Goal: Navigation & Orientation: Find specific page/section

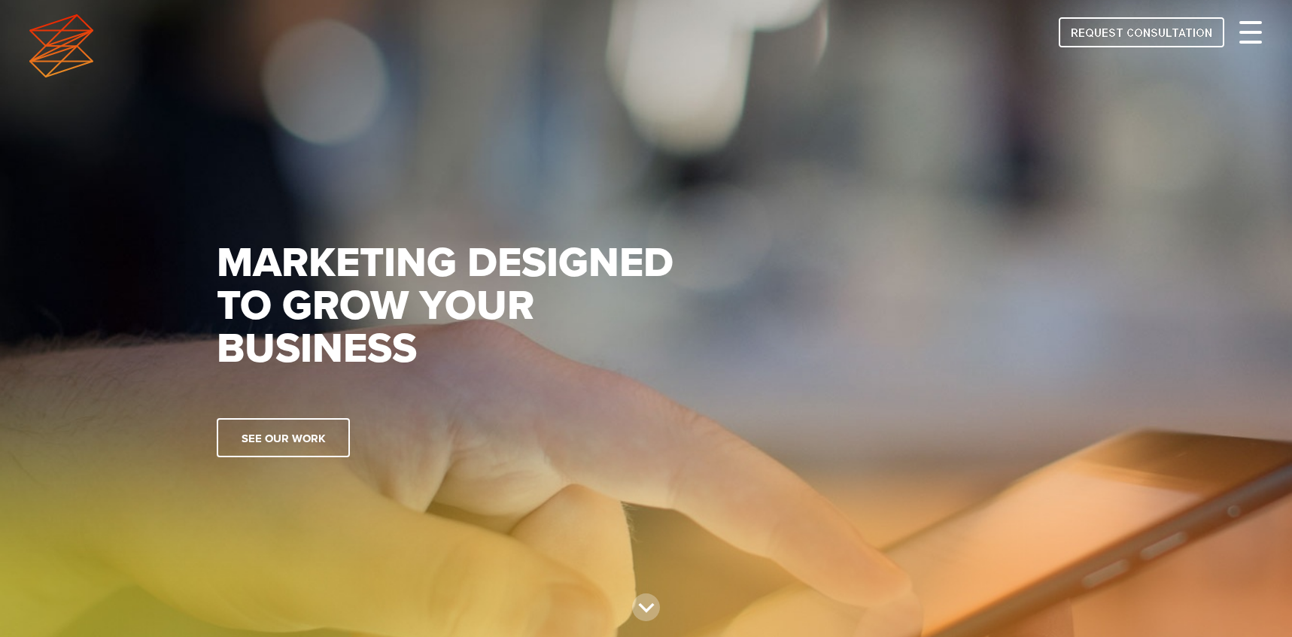
click at [1247, 39] on div at bounding box center [1251, 32] width 23 height 18
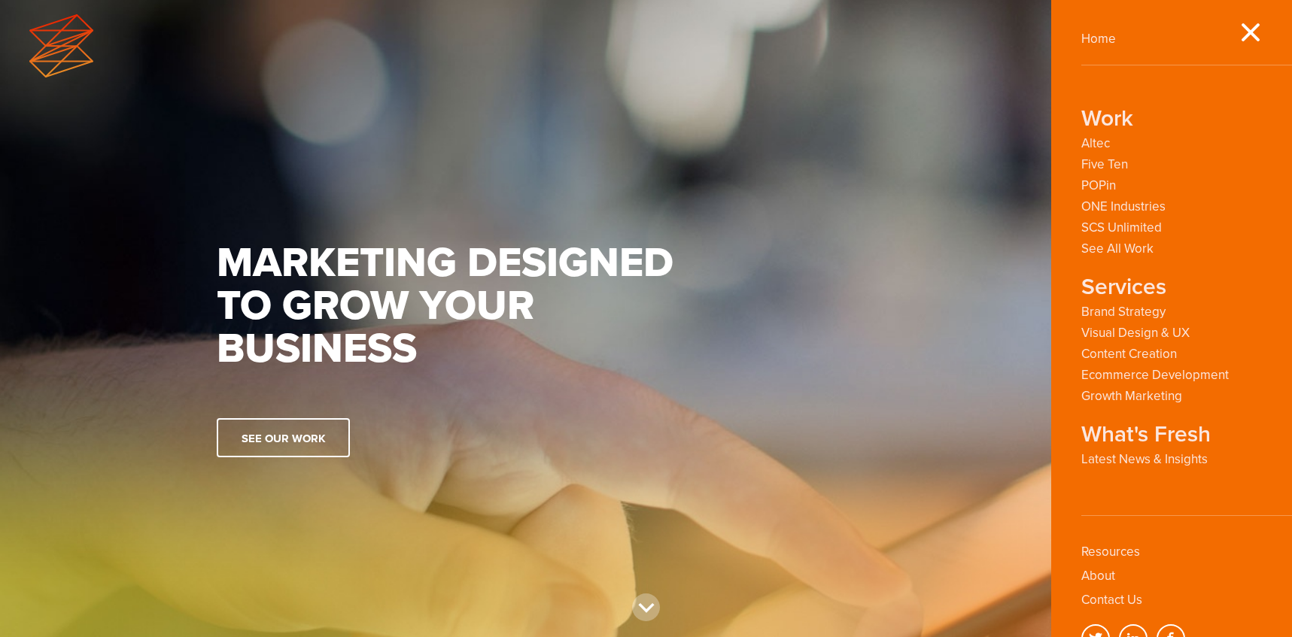
click at [860, 137] on div "Marketing designed to grow your business See our work" at bounding box center [647, 318] width 926 height 637
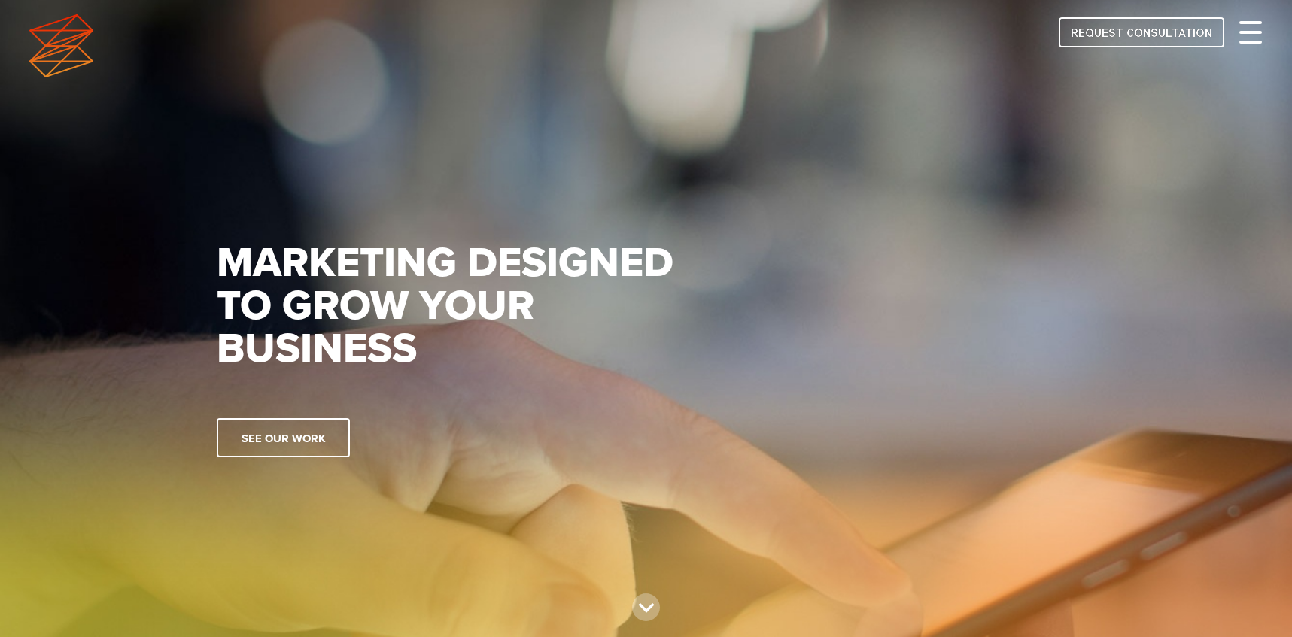
click at [1251, 29] on div at bounding box center [1251, 32] width 23 height 18
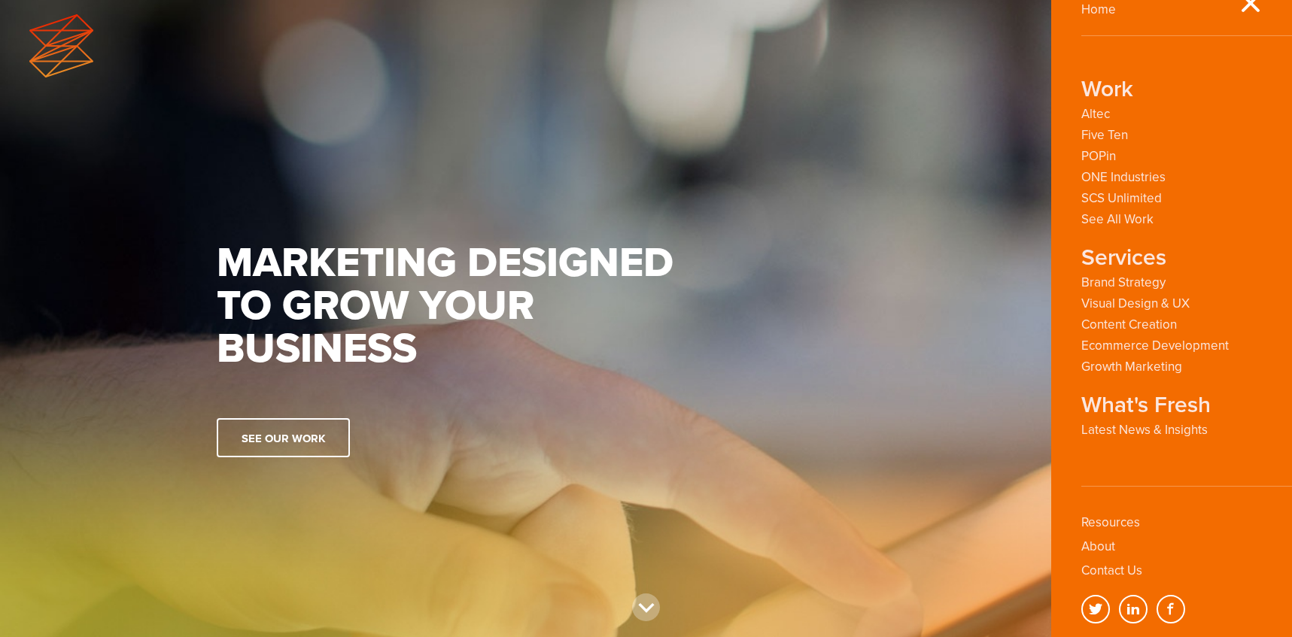
scroll to position [31, 0]
click at [1118, 424] on link "Latest News & Insights" at bounding box center [1145, 428] width 126 height 14
click at [1113, 425] on link "Latest News & Insights" at bounding box center [1145, 428] width 126 height 14
click at [1112, 406] on strong "What's Fresh" at bounding box center [1146, 404] width 129 height 21
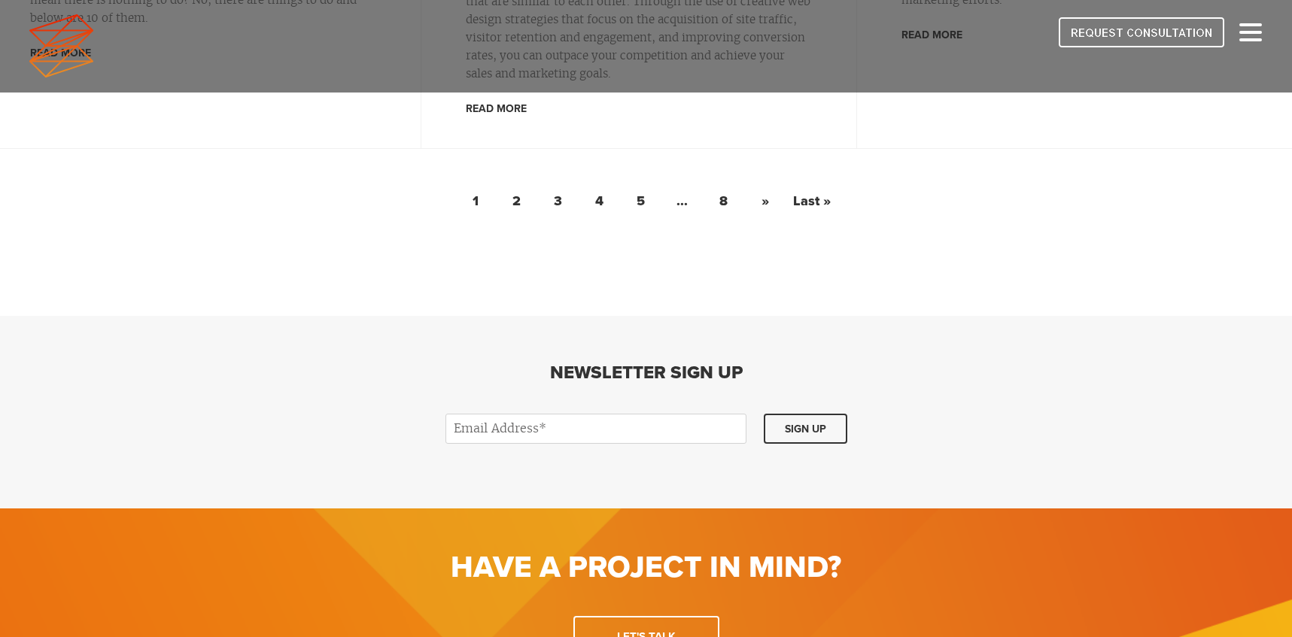
scroll to position [2685, 0]
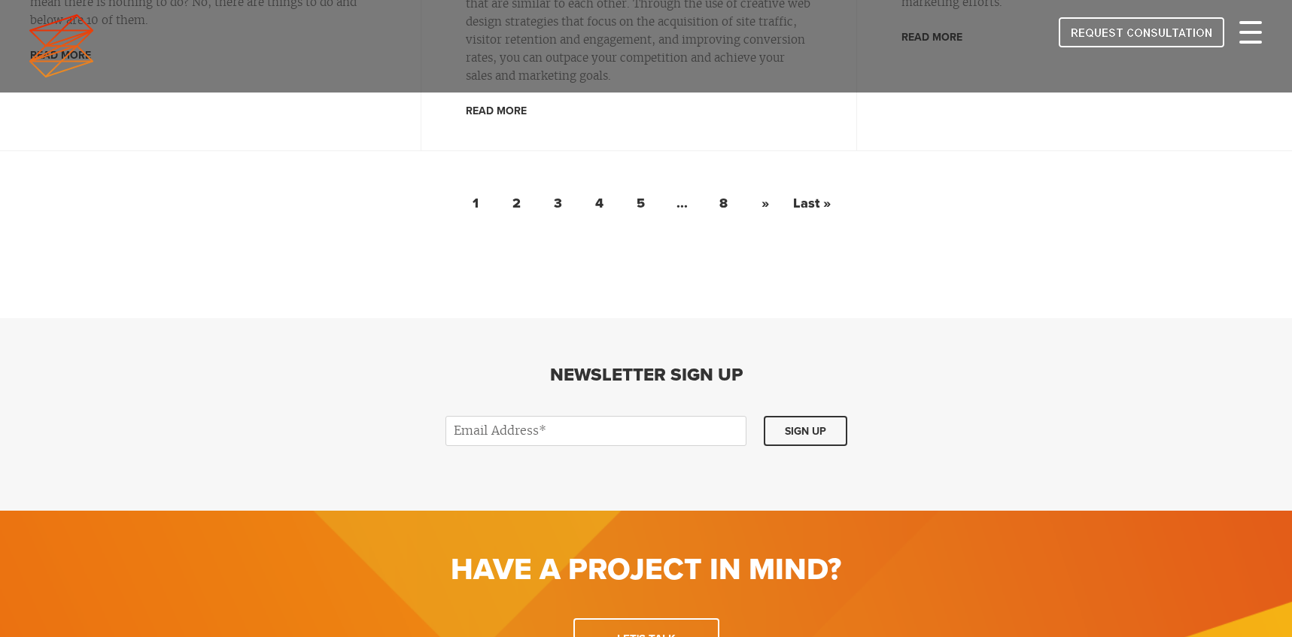
click at [1244, 37] on div at bounding box center [1251, 32] width 23 height 18
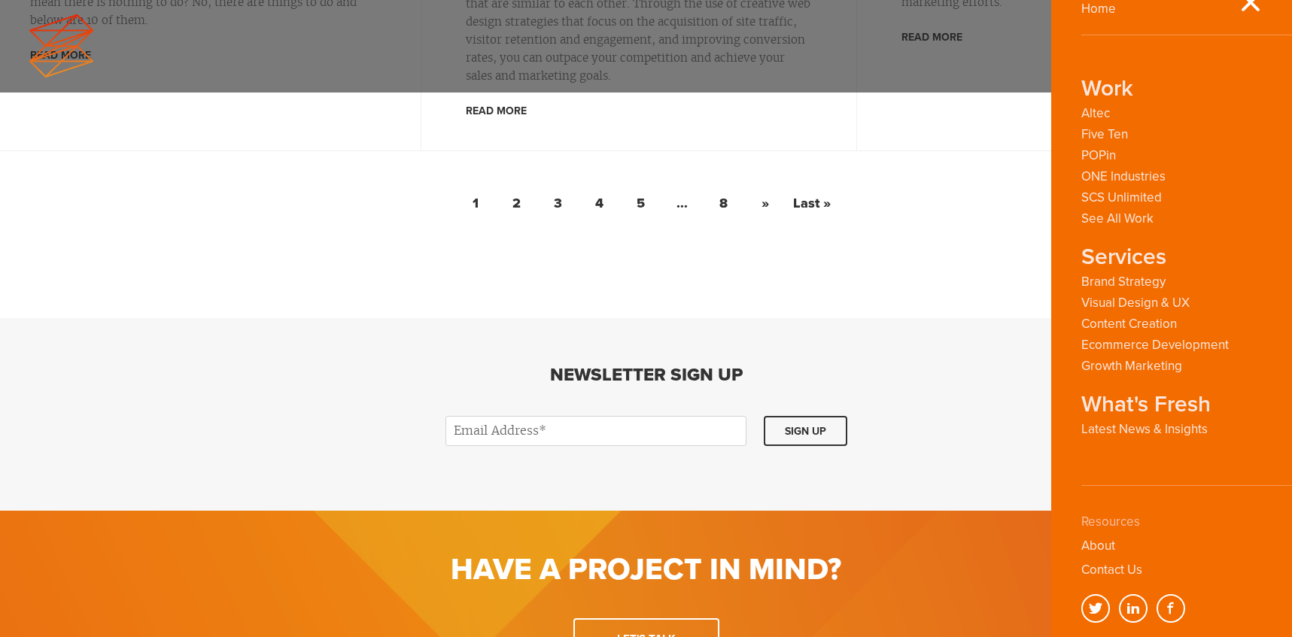
scroll to position [31, 0]
click at [1104, 549] on link "About" at bounding box center [1099, 545] width 34 height 16
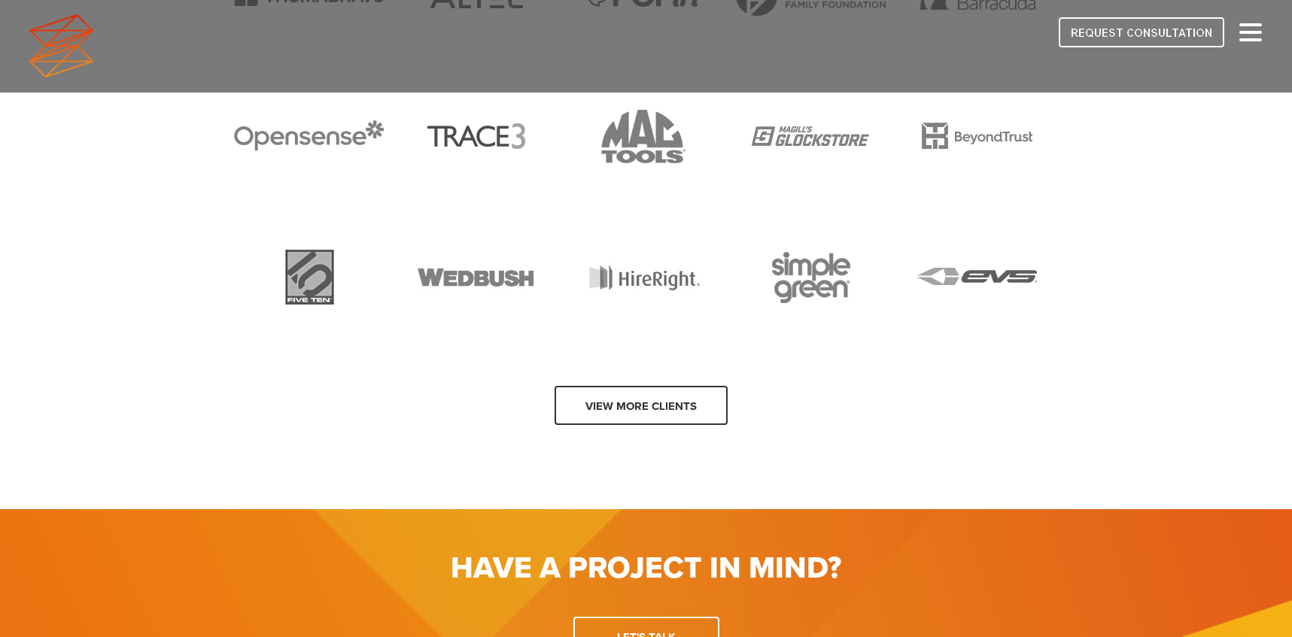
scroll to position [1585, 0]
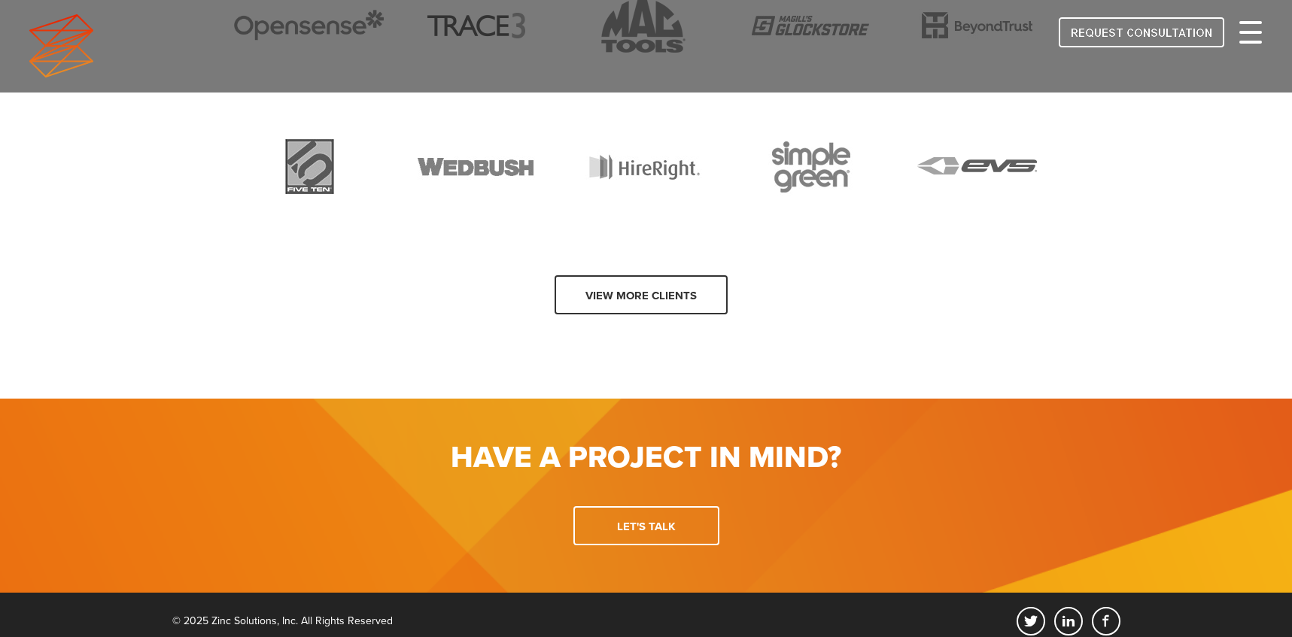
click at [1250, 33] on span at bounding box center [1251, 32] width 23 height 3
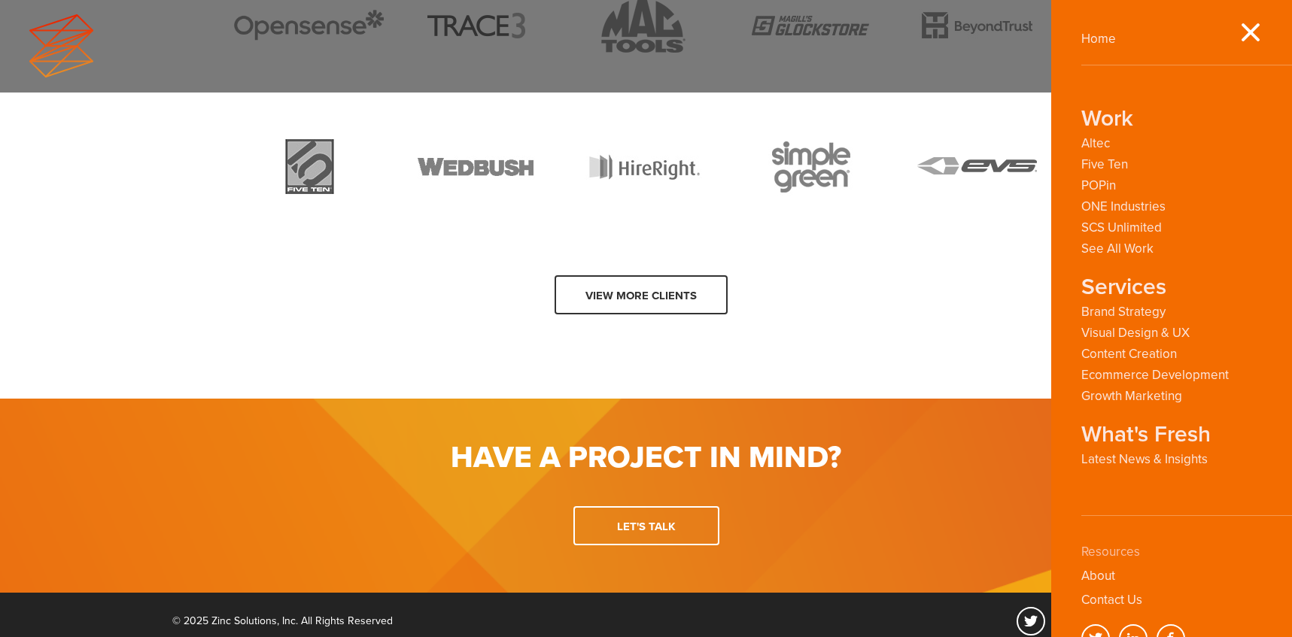
click at [1111, 550] on link "Resources" at bounding box center [1111, 552] width 59 height 16
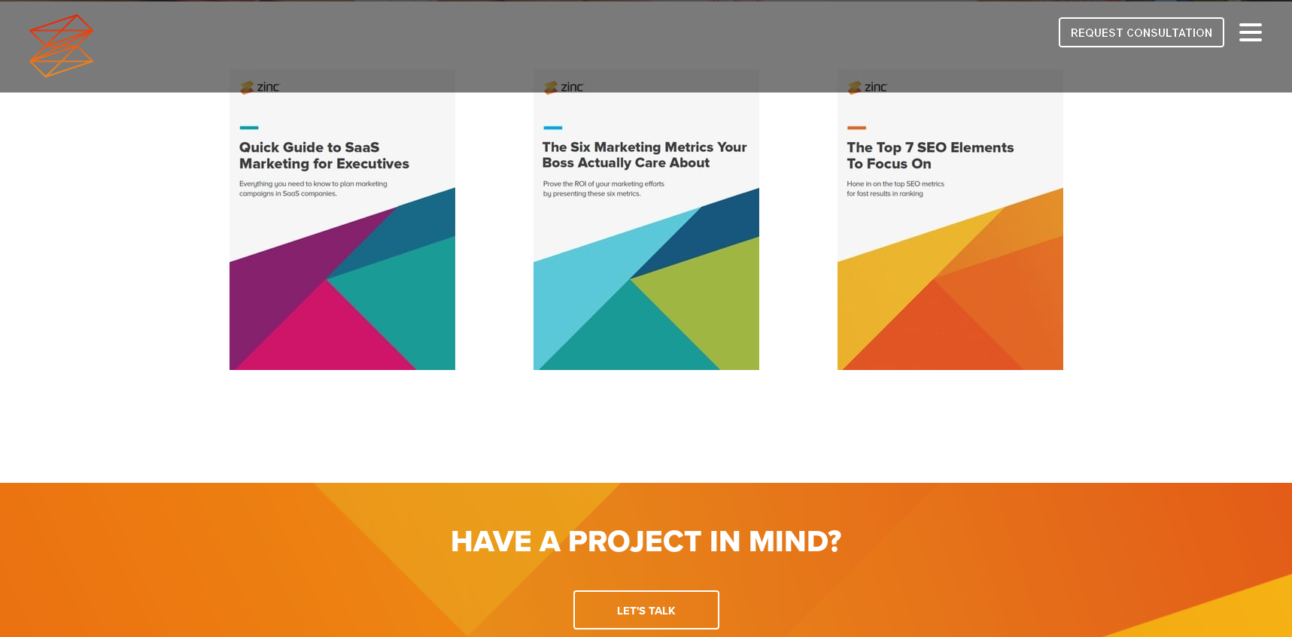
scroll to position [476, 0]
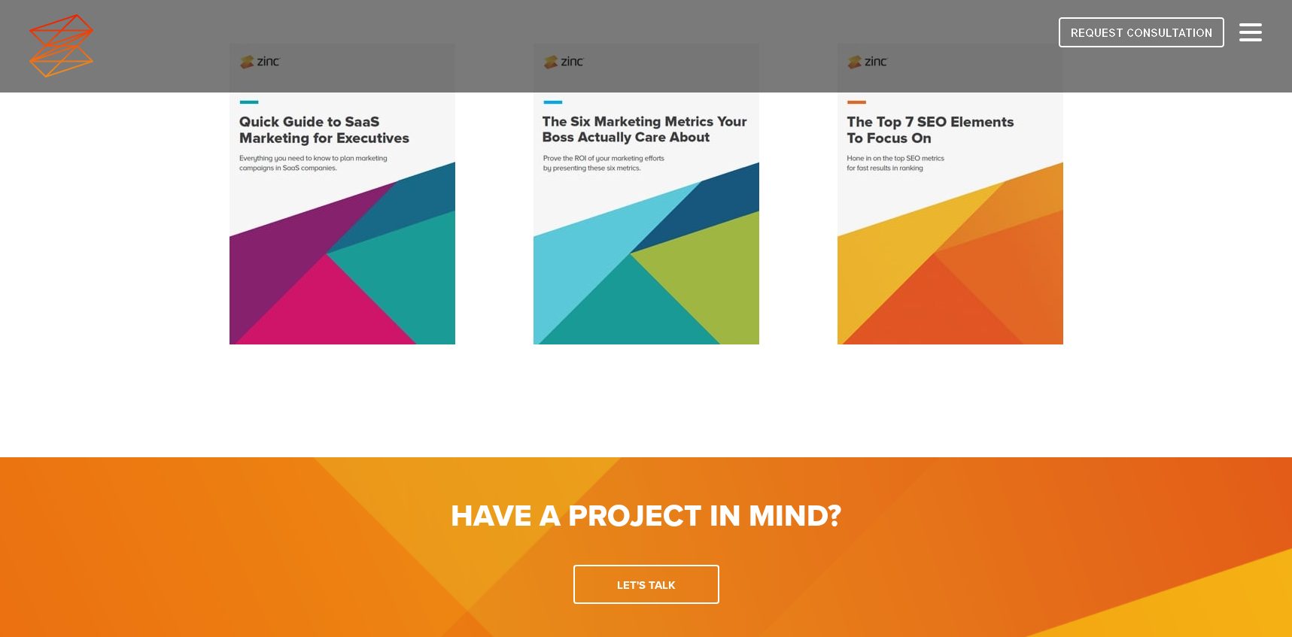
click at [1237, 37] on div at bounding box center [645, 45] width 1233 height 63
click at [1245, 32] on span at bounding box center [1251, 32] width 23 height 3
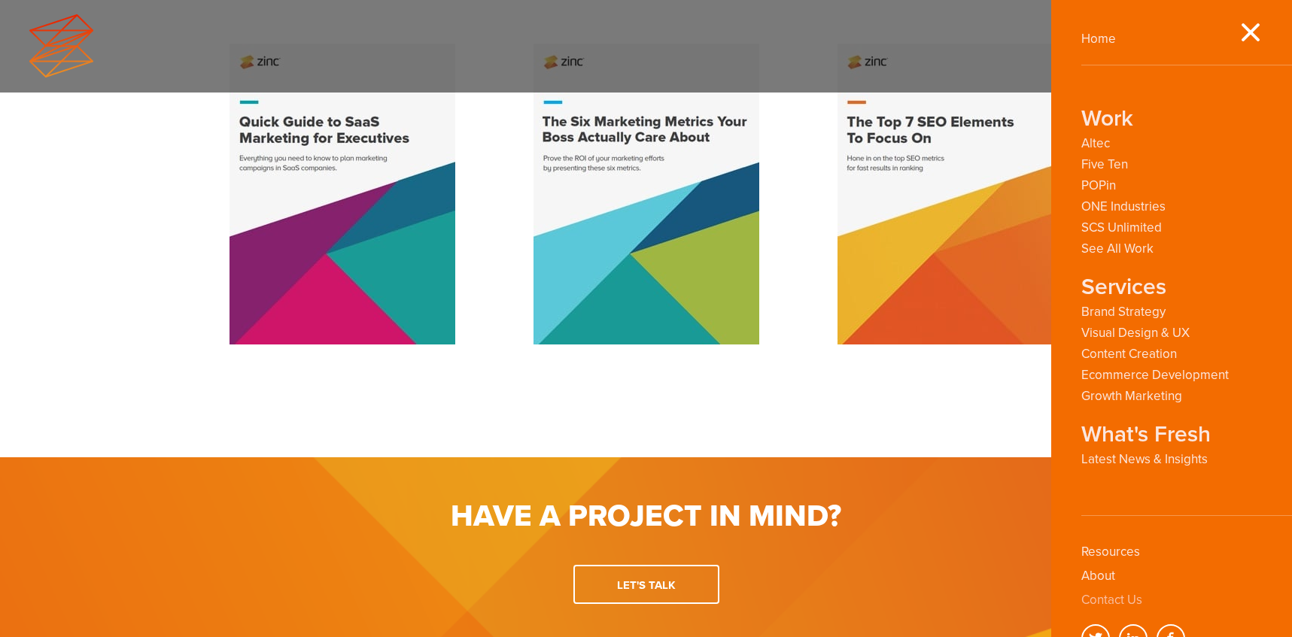
click at [1098, 595] on link "Contact Us" at bounding box center [1112, 600] width 61 height 16
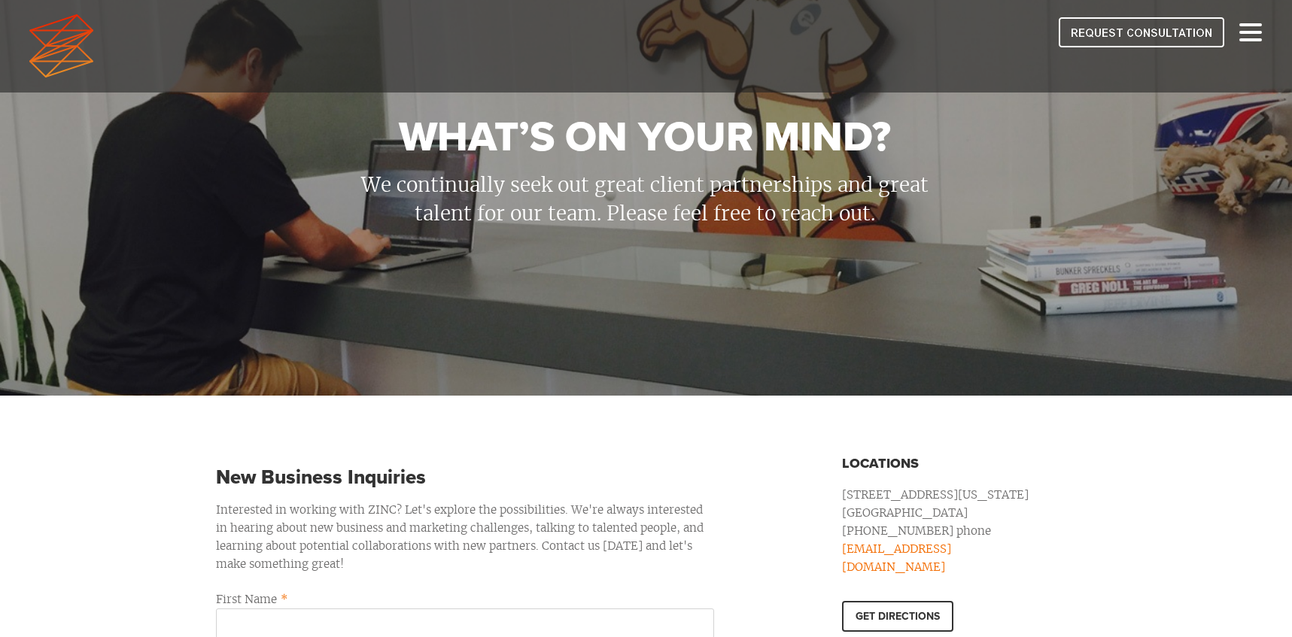
scroll to position [52, 0]
